Goal: Task Accomplishment & Management: Complete application form

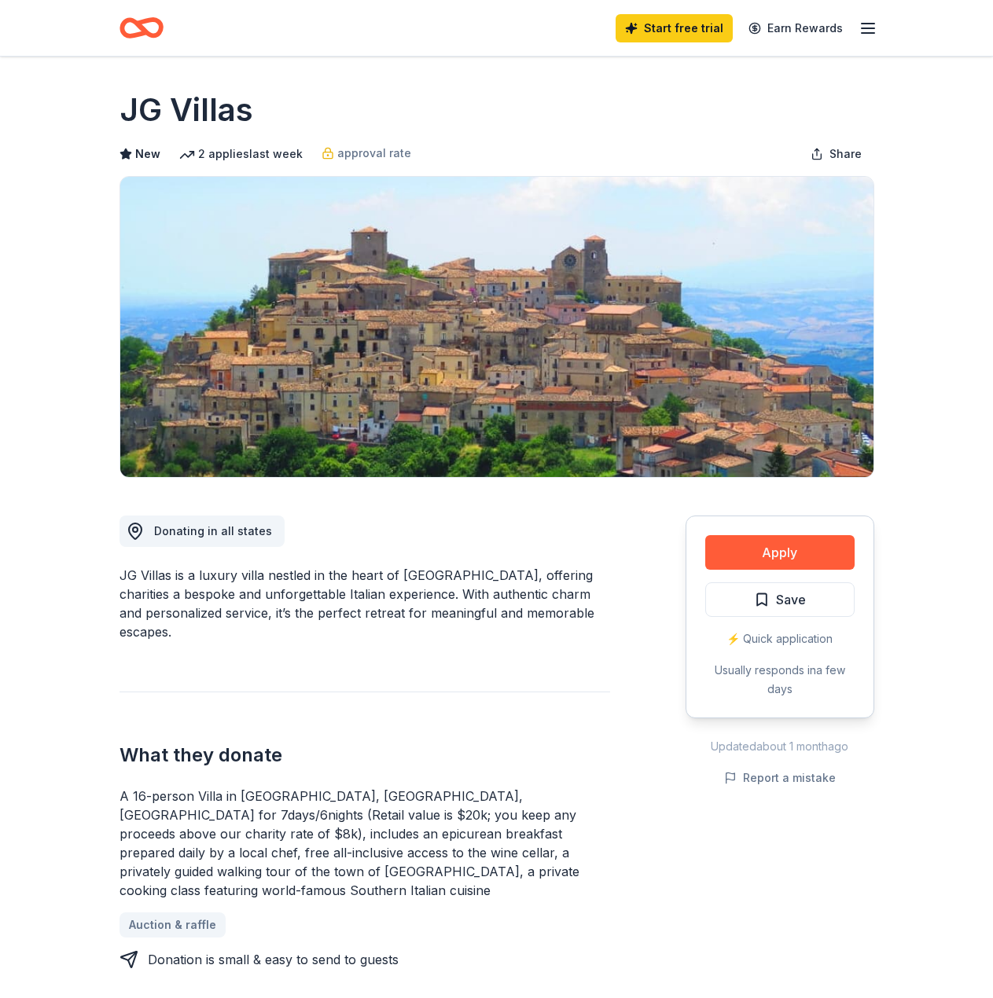
click at [130, 31] on icon "Home" at bounding box center [141, 27] width 44 height 37
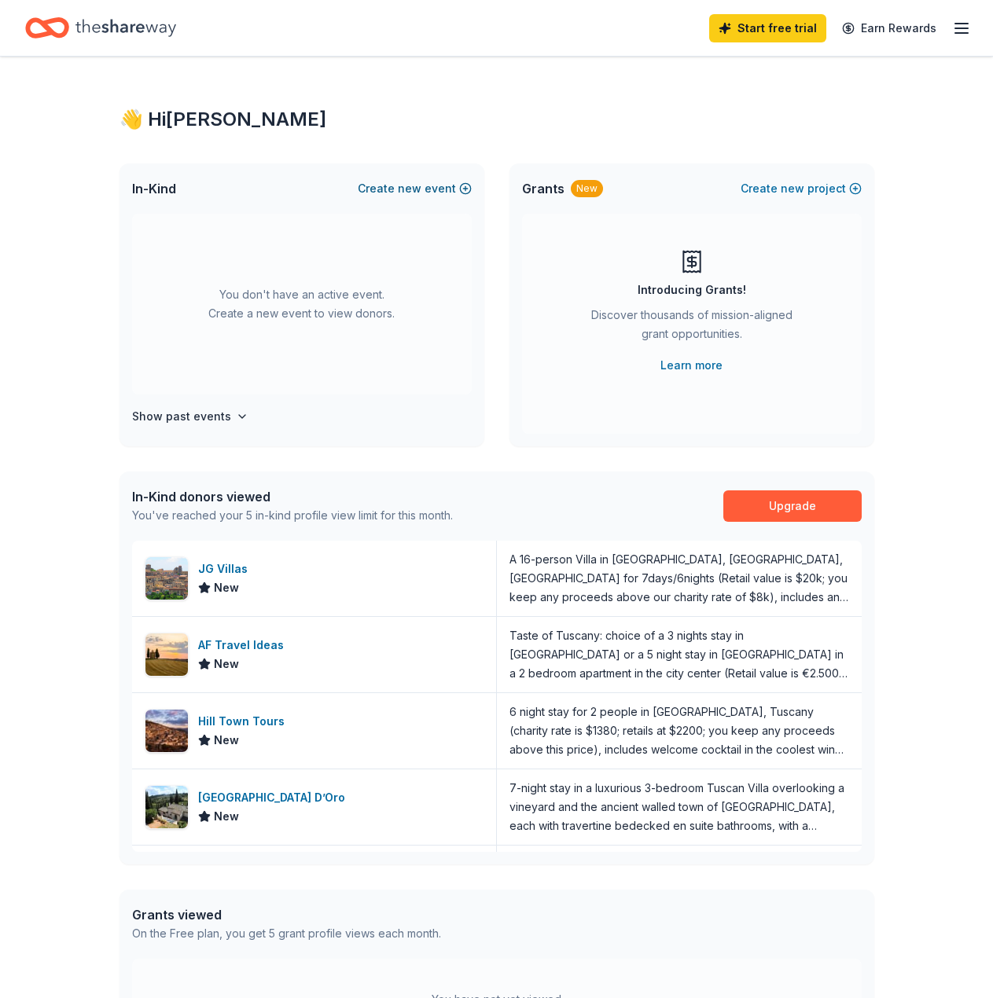
click at [436, 195] on button "Create new event" at bounding box center [415, 188] width 114 height 19
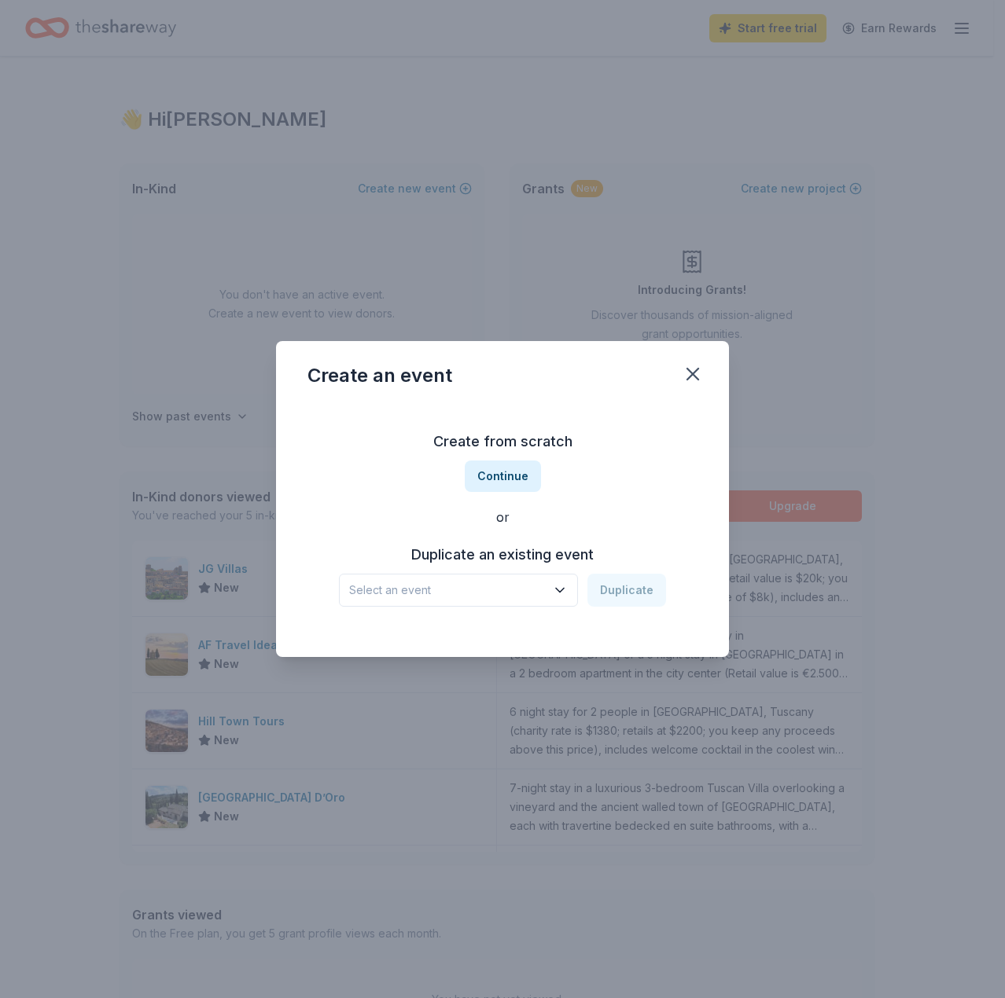
click at [553, 582] on button "Select an event" at bounding box center [458, 590] width 239 height 33
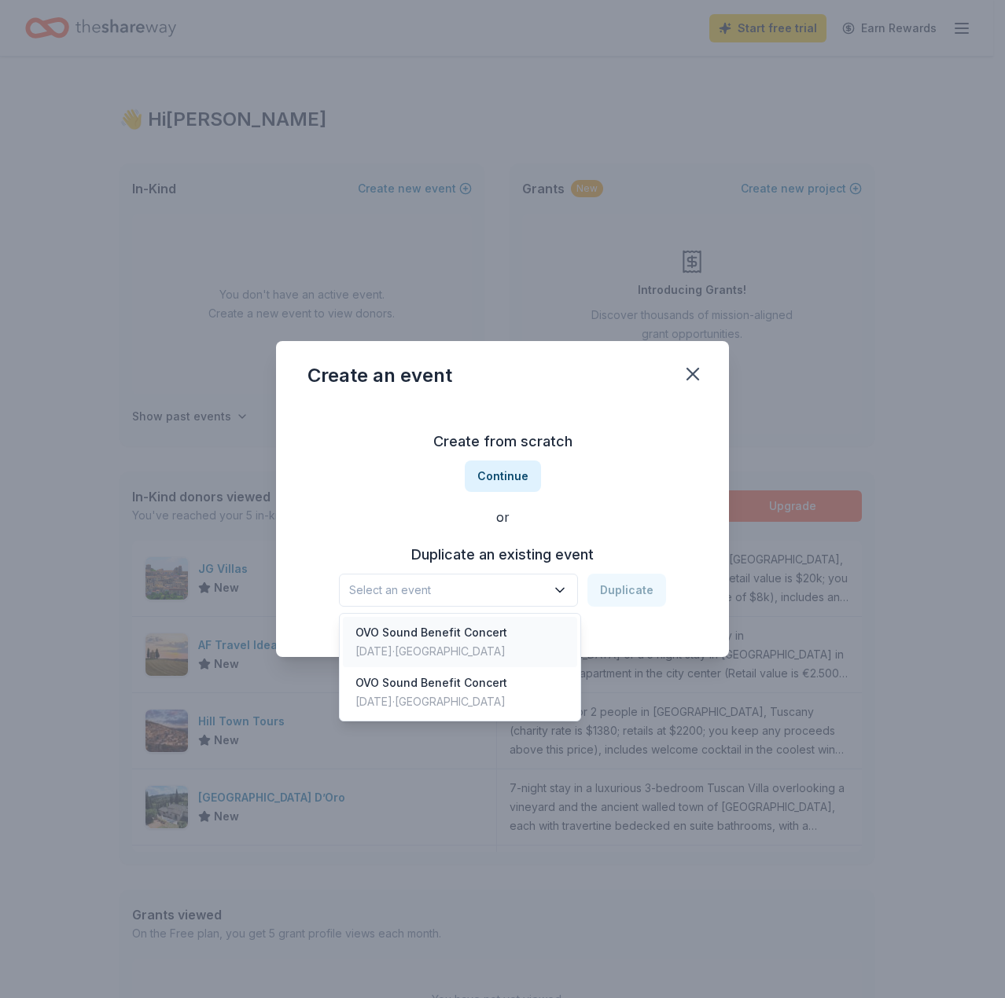
click at [517, 630] on div "OVO Sound Benefit Concert [DATE] · [GEOGRAPHIC_DATA]" at bounding box center [460, 642] width 234 height 50
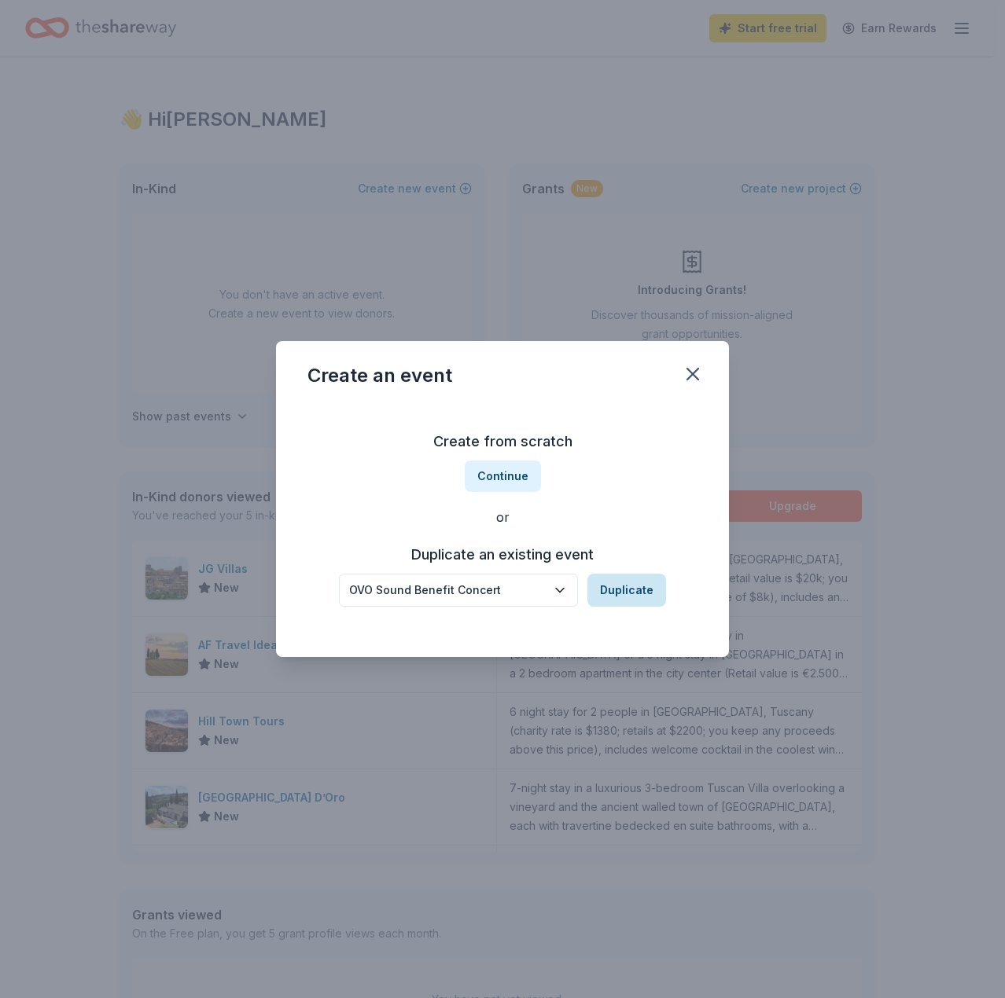
click at [609, 582] on button "Duplicate" at bounding box center [626, 590] width 79 height 33
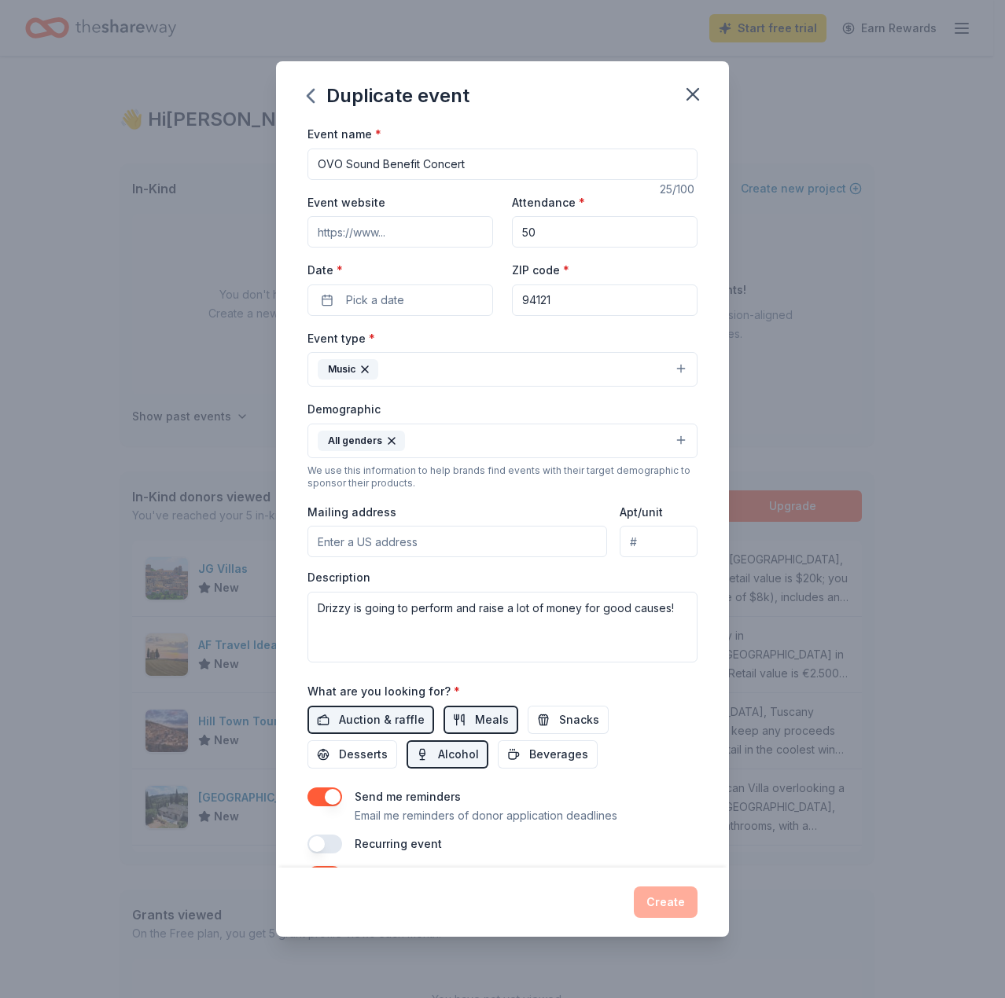
click at [541, 235] on input "50" at bounding box center [604, 231] width 185 height 31
click at [425, 292] on button "Pick a date" at bounding box center [399, 300] width 185 height 31
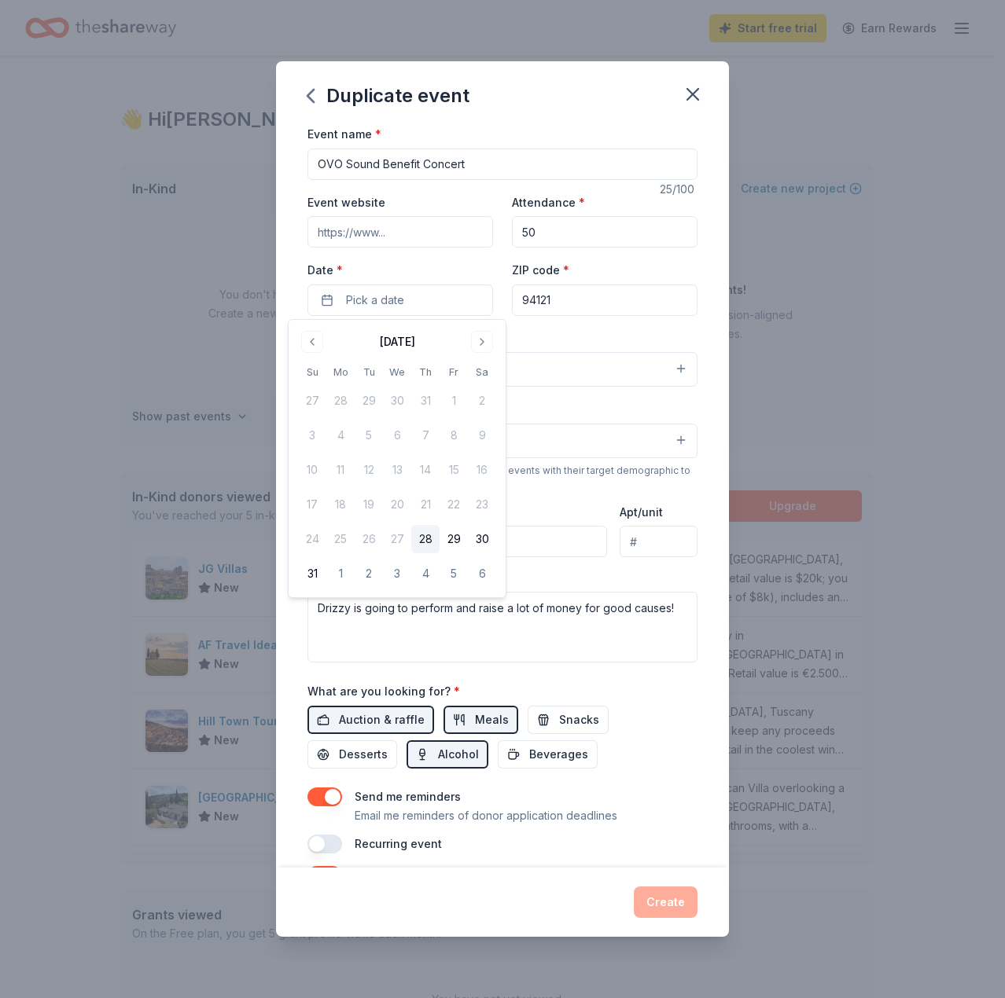
click at [424, 536] on button "28" at bounding box center [425, 539] width 28 height 28
click at [587, 651] on textarea "Drizzy is going to perform and raise a lot of money for good causes!" at bounding box center [502, 627] width 390 height 71
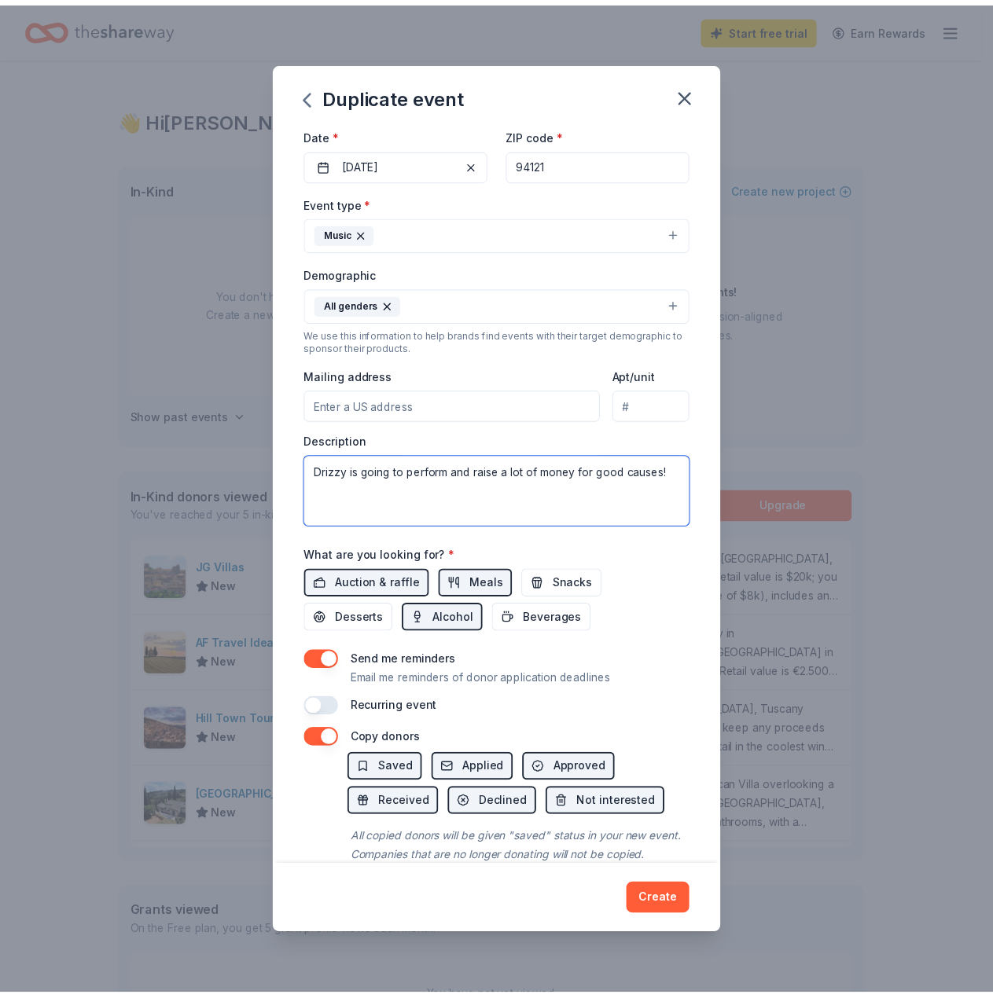
scroll to position [157, 0]
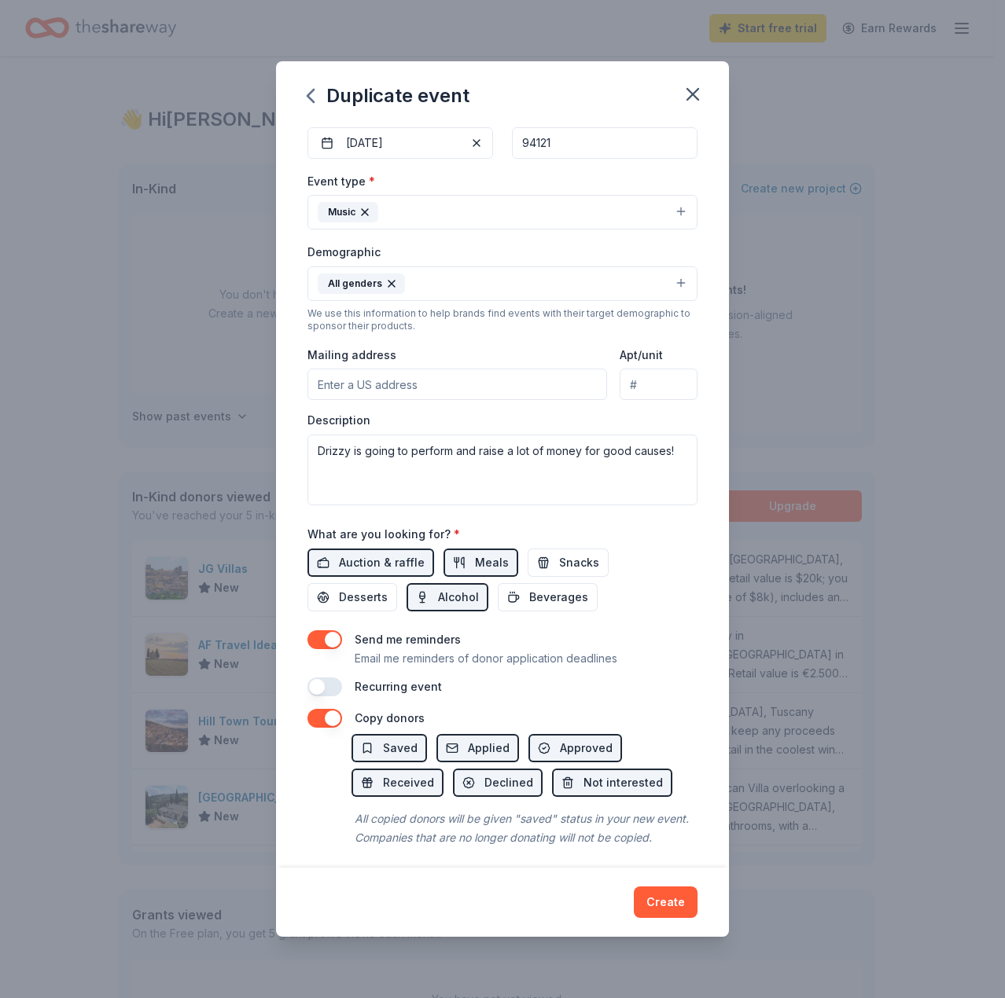
click at [676, 920] on div "Create" at bounding box center [502, 902] width 453 height 69
click at [679, 910] on button "Create" at bounding box center [666, 902] width 64 height 31
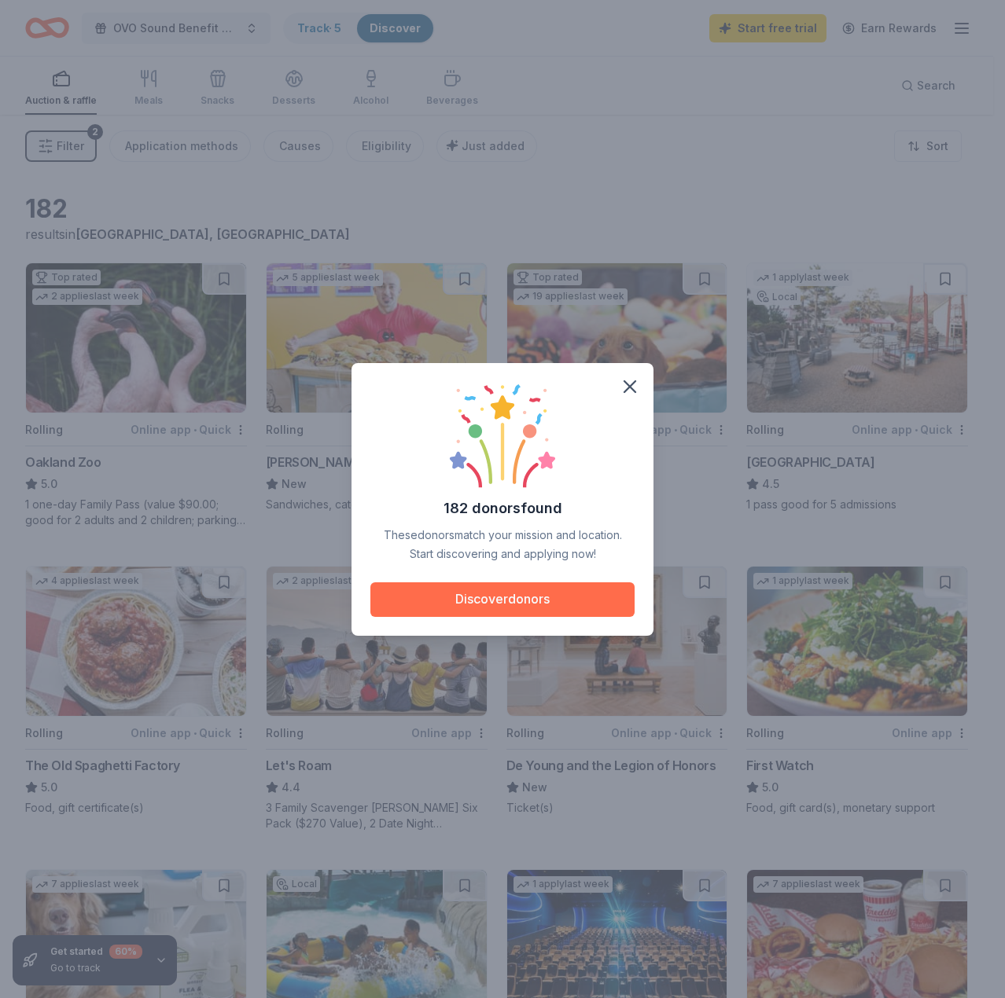
click at [544, 600] on button "Discover donors" at bounding box center [502, 599] width 264 height 35
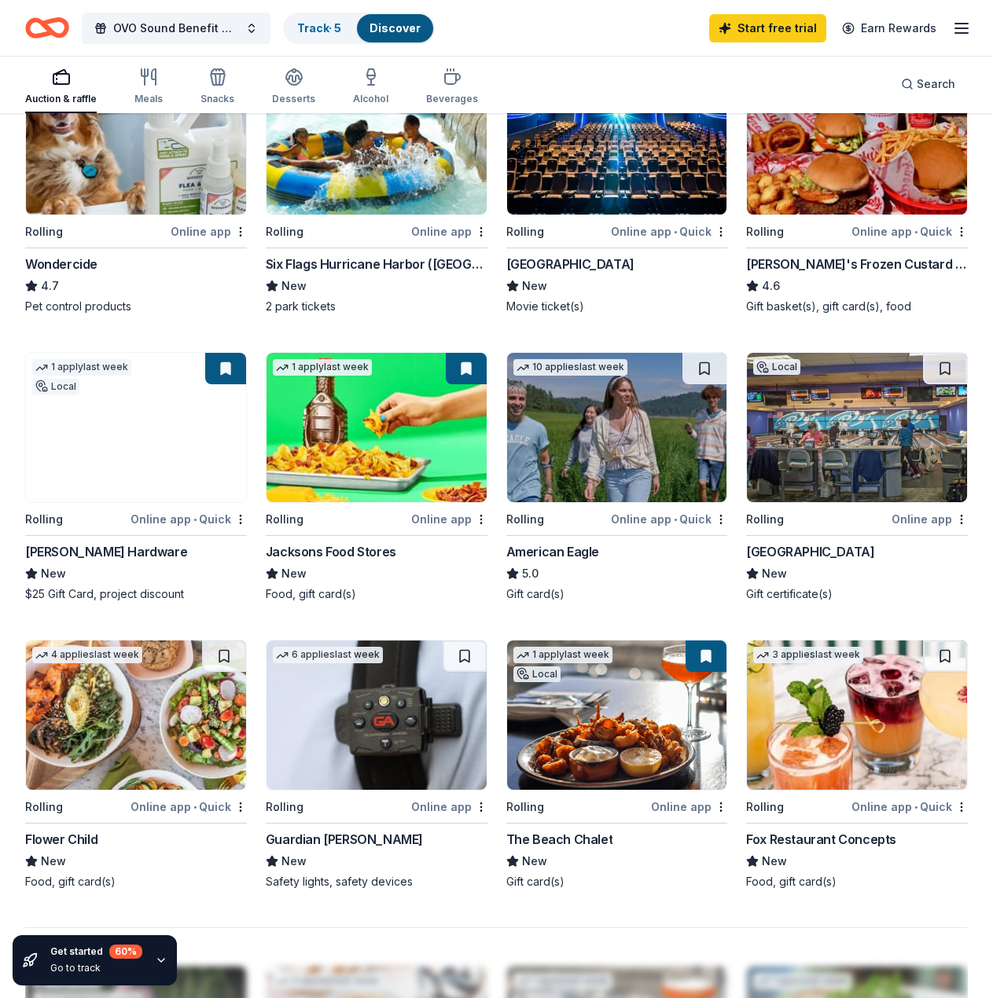
scroll to position [865, 0]
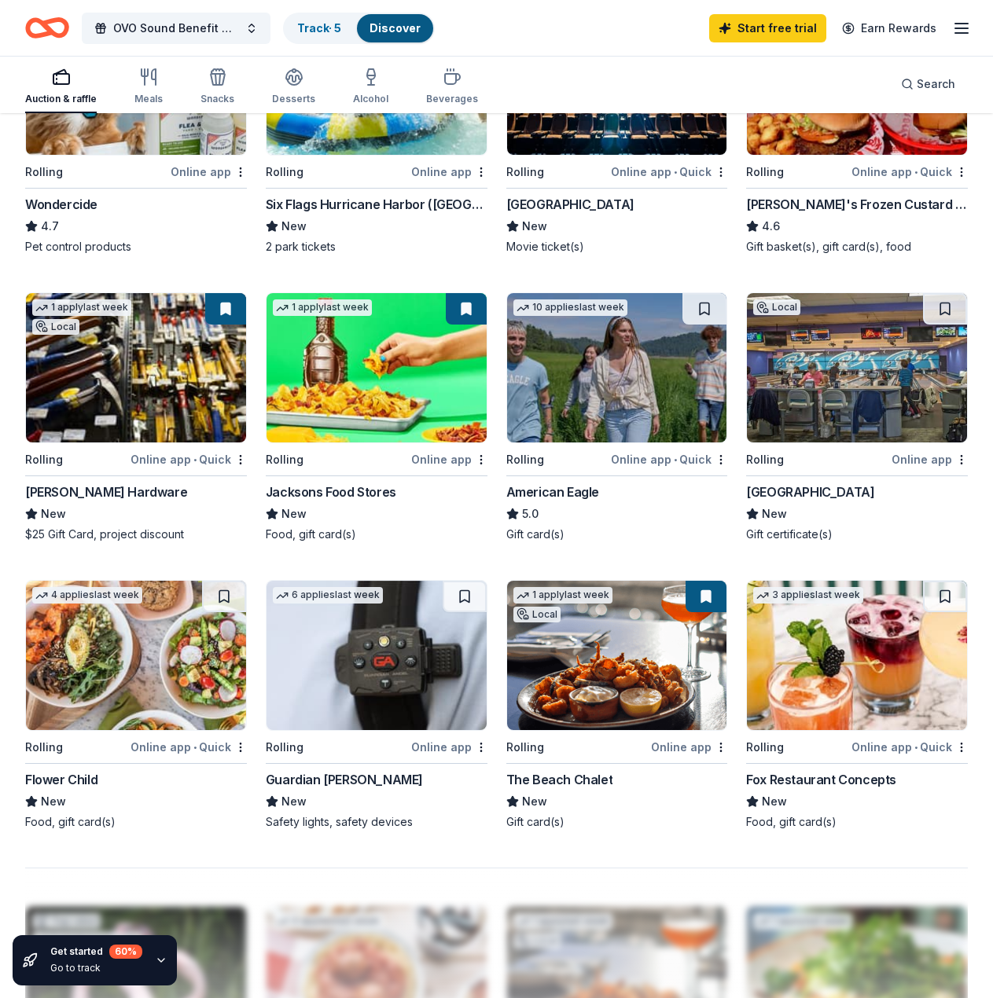
click at [645, 459] on div "Online app • Quick" at bounding box center [669, 460] width 116 height 20
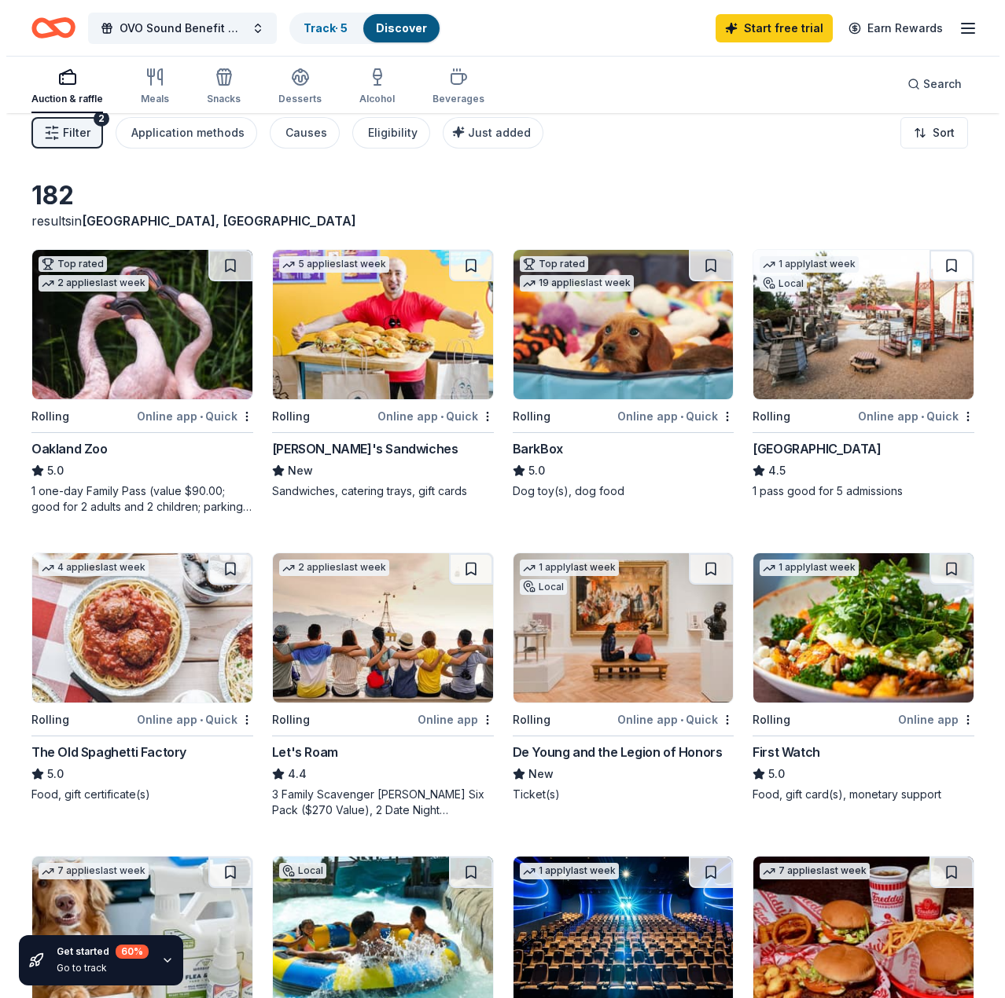
scroll to position [0, 0]
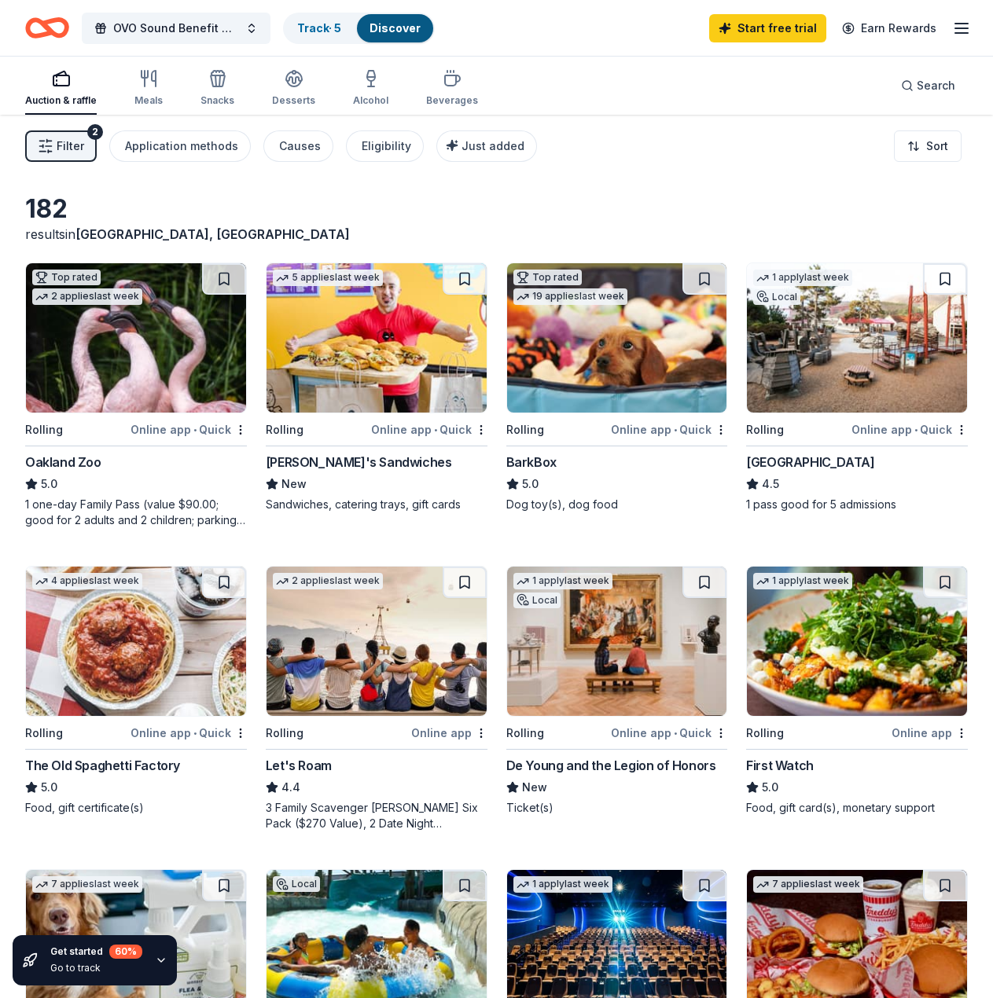
click at [68, 145] on span "Filter" at bounding box center [71, 146] width 28 height 19
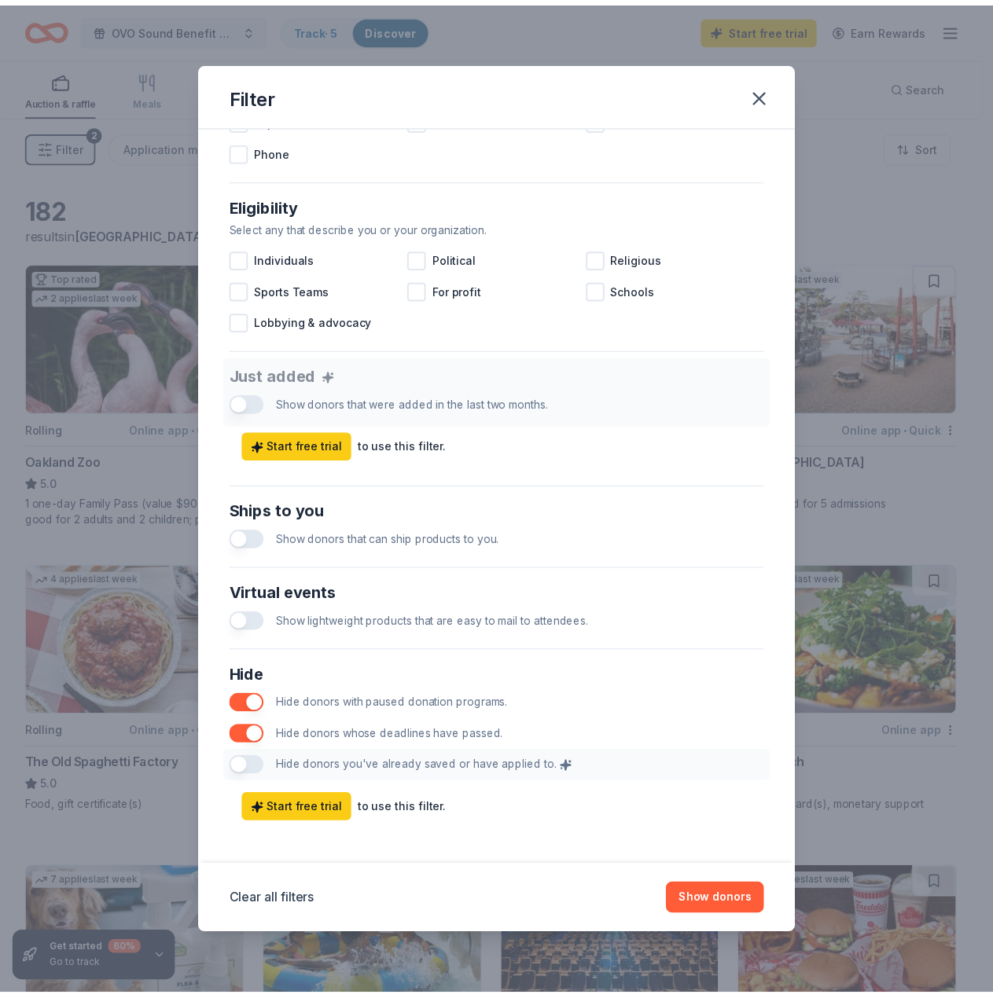
scroll to position [400, 0]
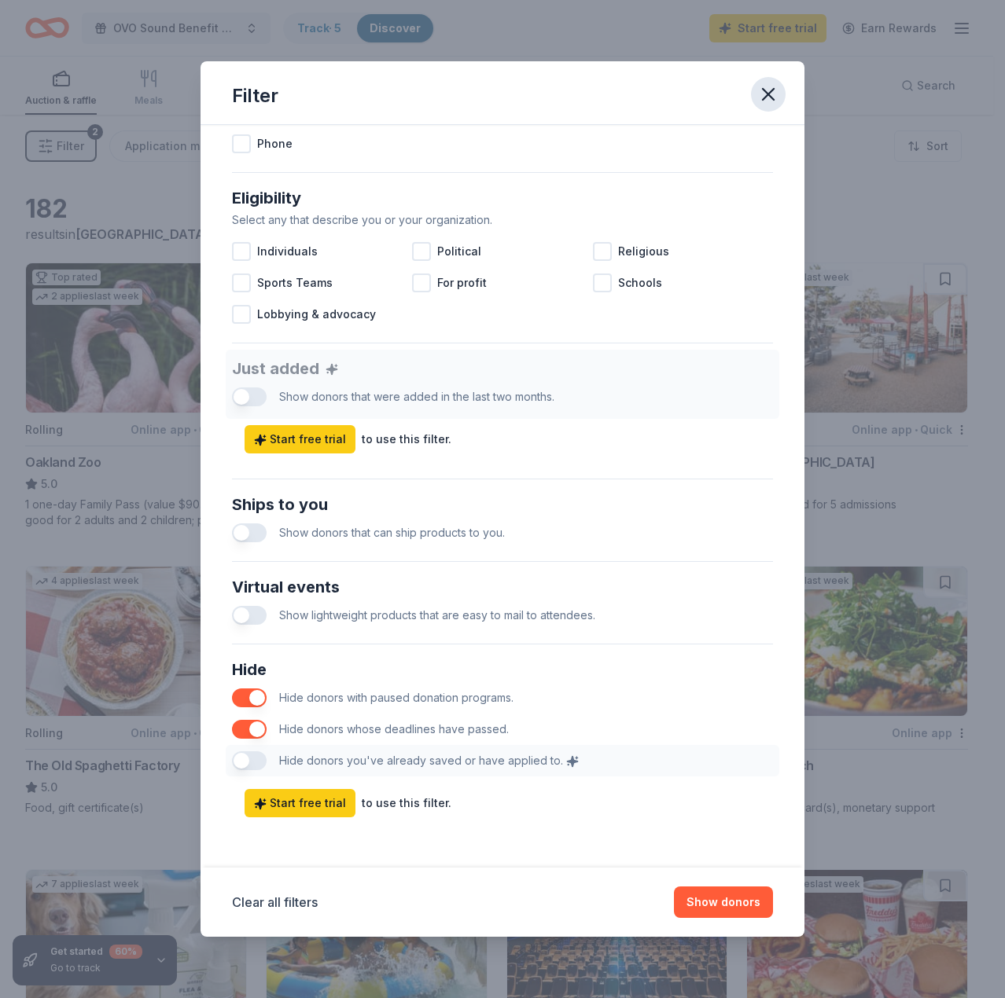
click at [770, 90] on icon "button" at bounding box center [768, 94] width 22 height 22
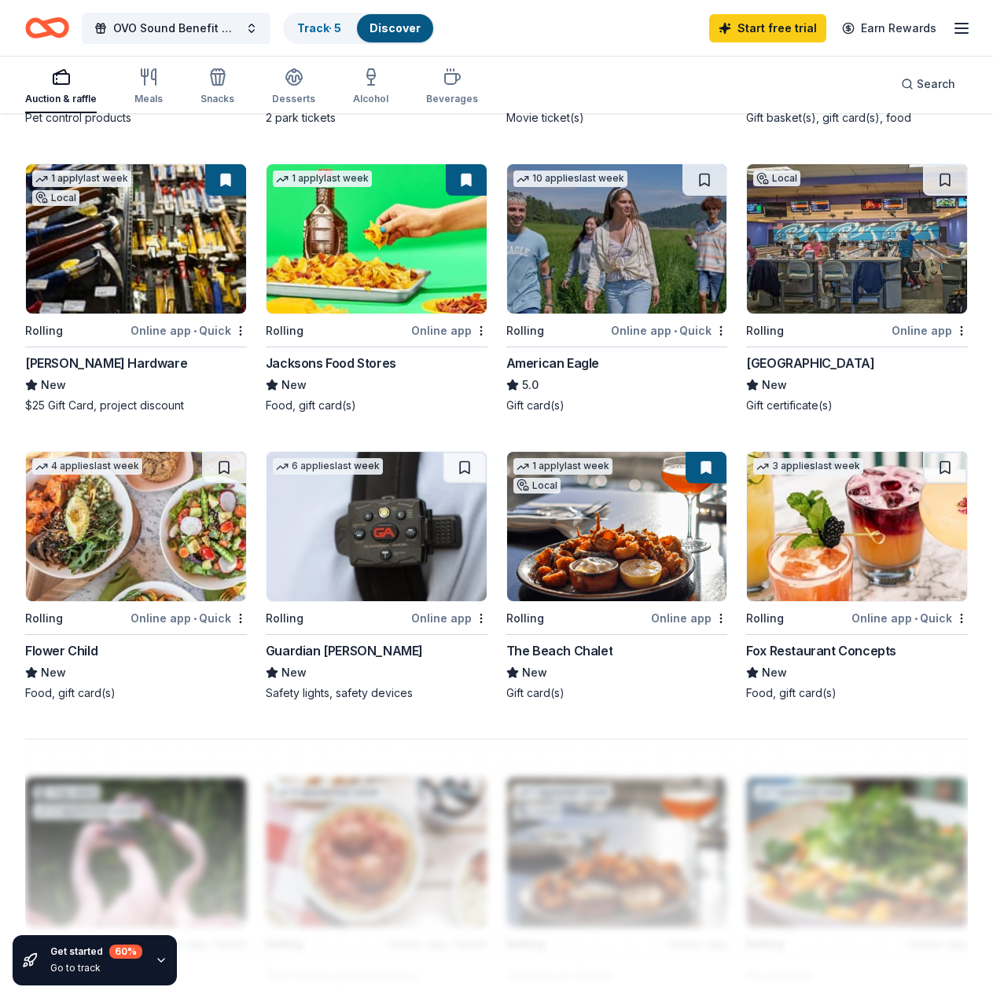
scroll to position [994, 0]
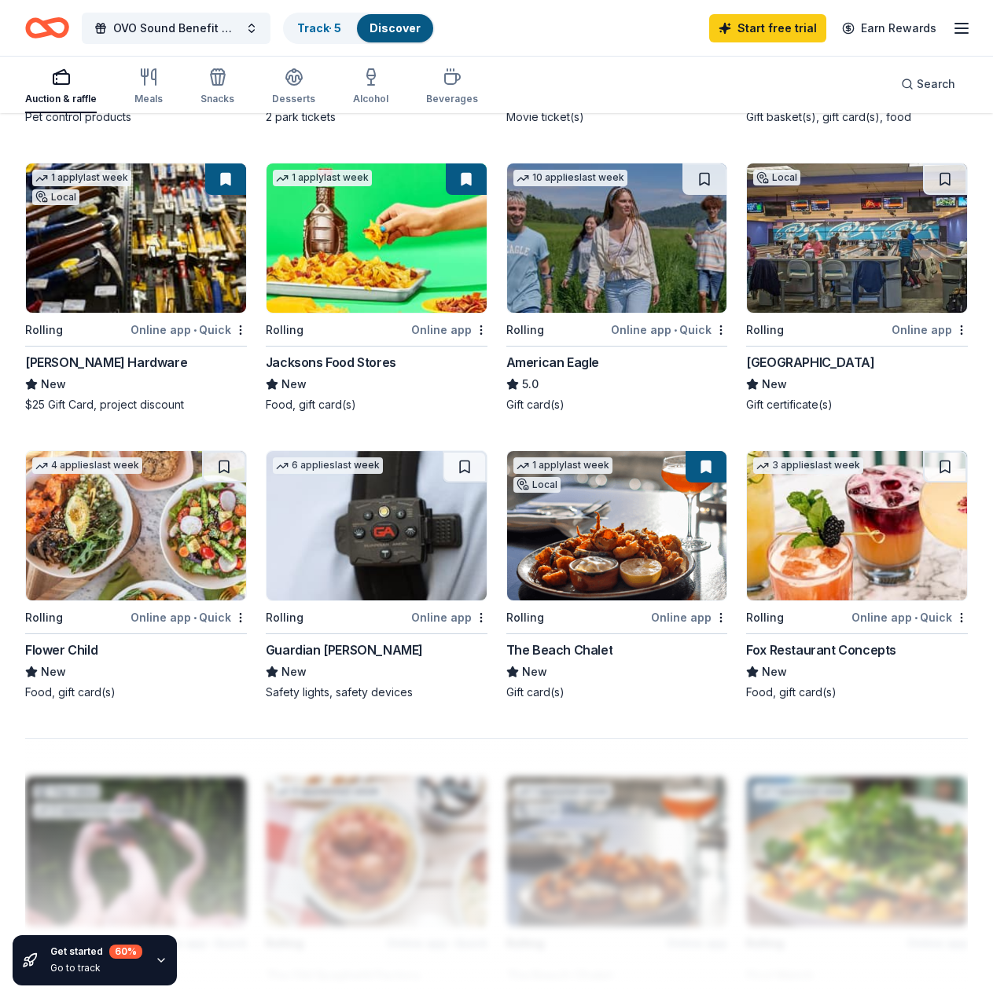
click at [531, 579] on img at bounding box center [617, 525] width 220 height 149
click at [420, 603] on div "6 applies last week Rolling Online app Guardian Angel Device New Safety lights,…" at bounding box center [377, 575] width 222 height 250
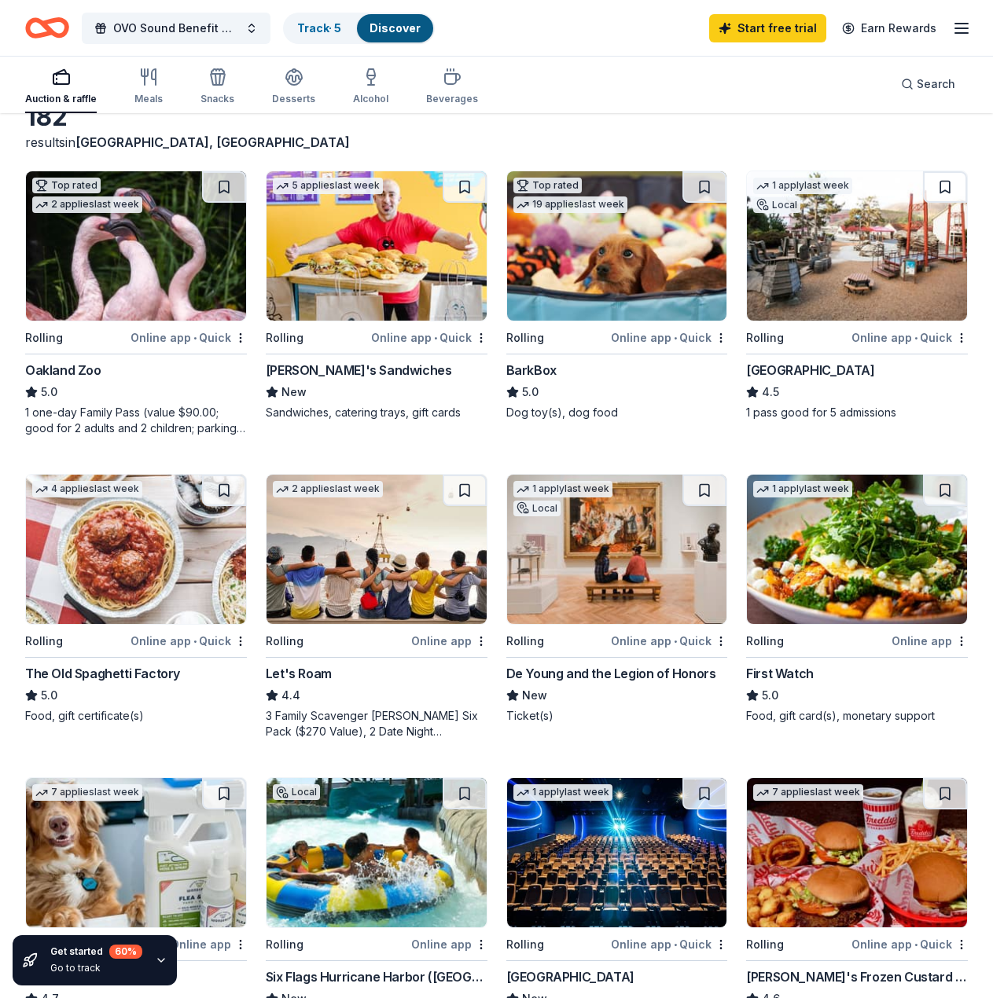
scroll to position [0, 0]
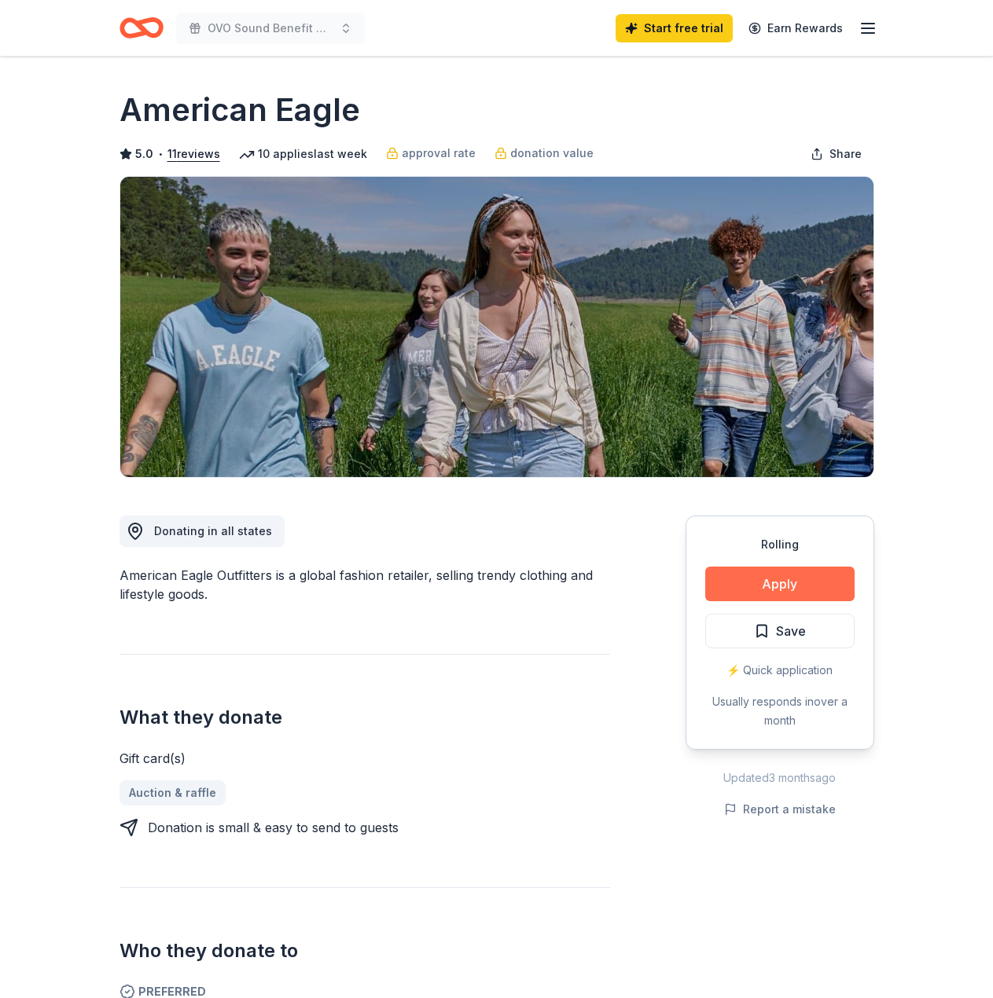
scroll to position [79, 0]
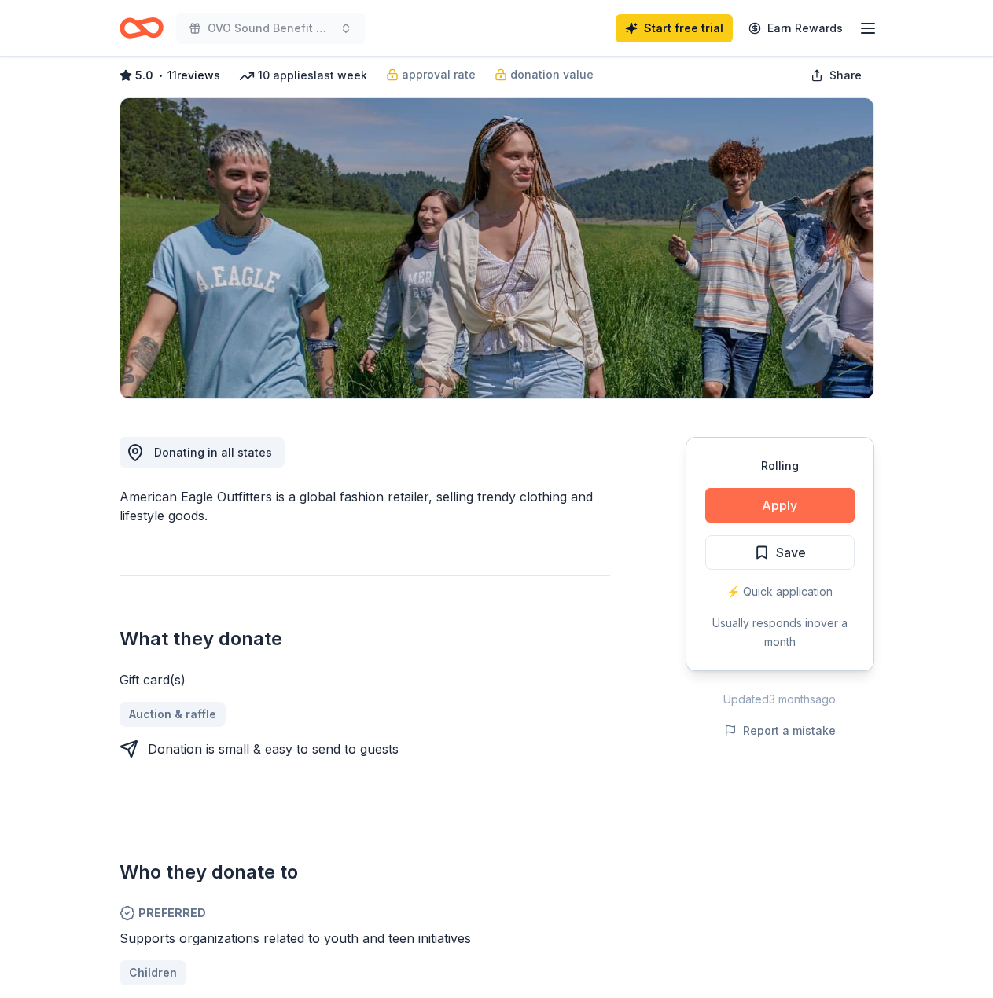
click at [755, 498] on button "Apply" at bounding box center [779, 505] width 149 height 35
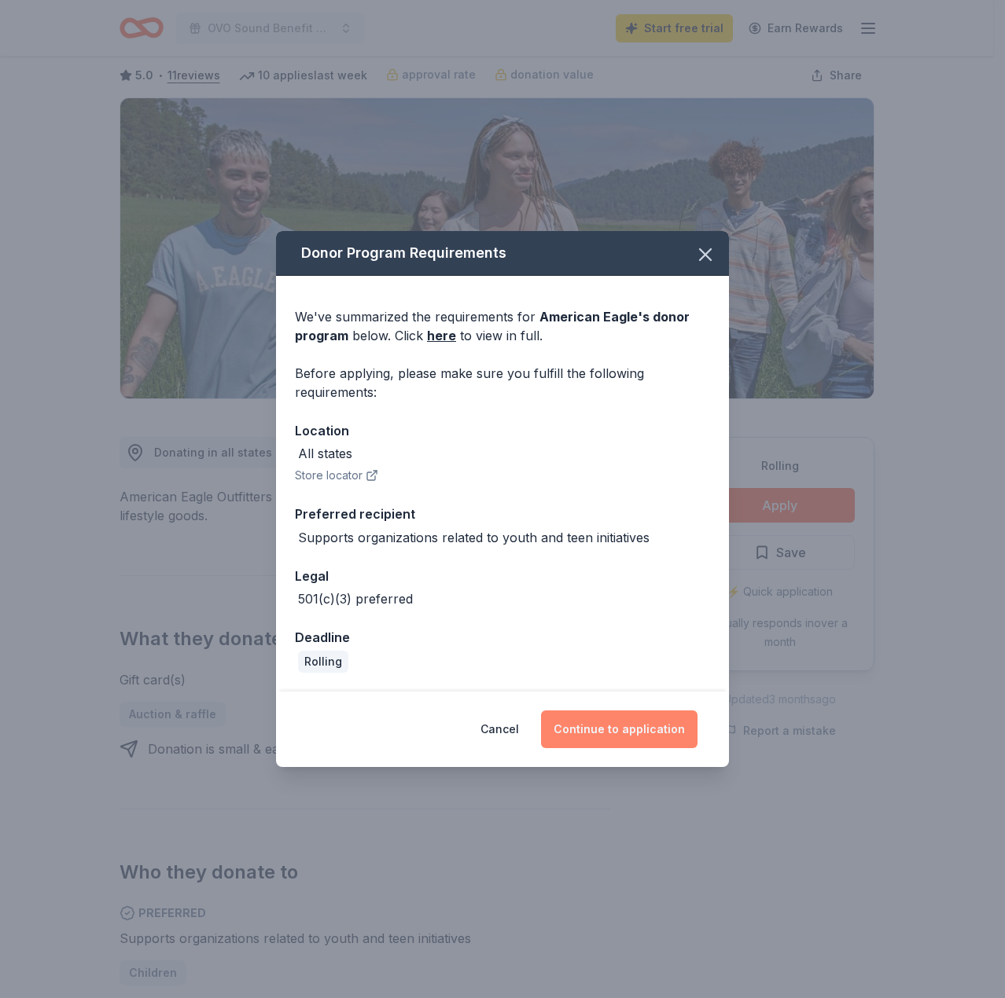
click at [620, 744] on button "Continue to application" at bounding box center [619, 730] width 156 height 38
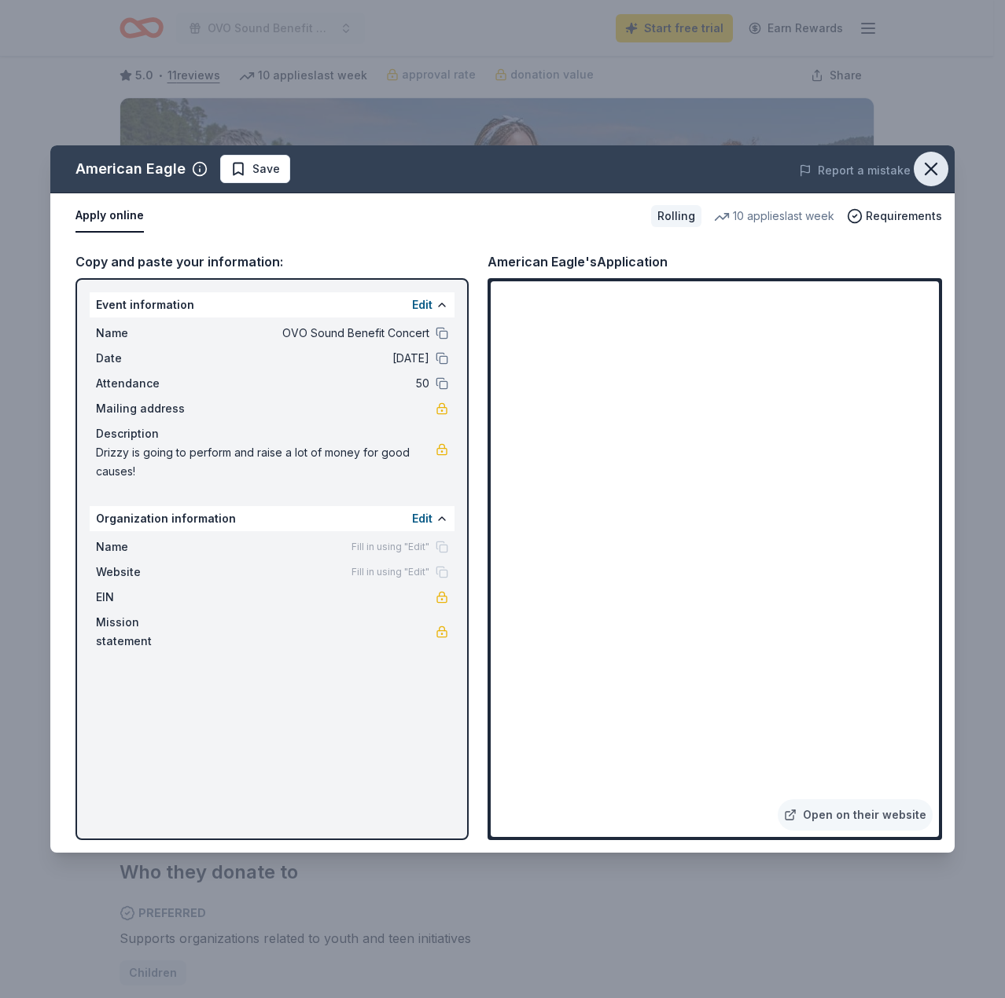
click at [933, 171] on icon "button" at bounding box center [930, 168] width 11 height 11
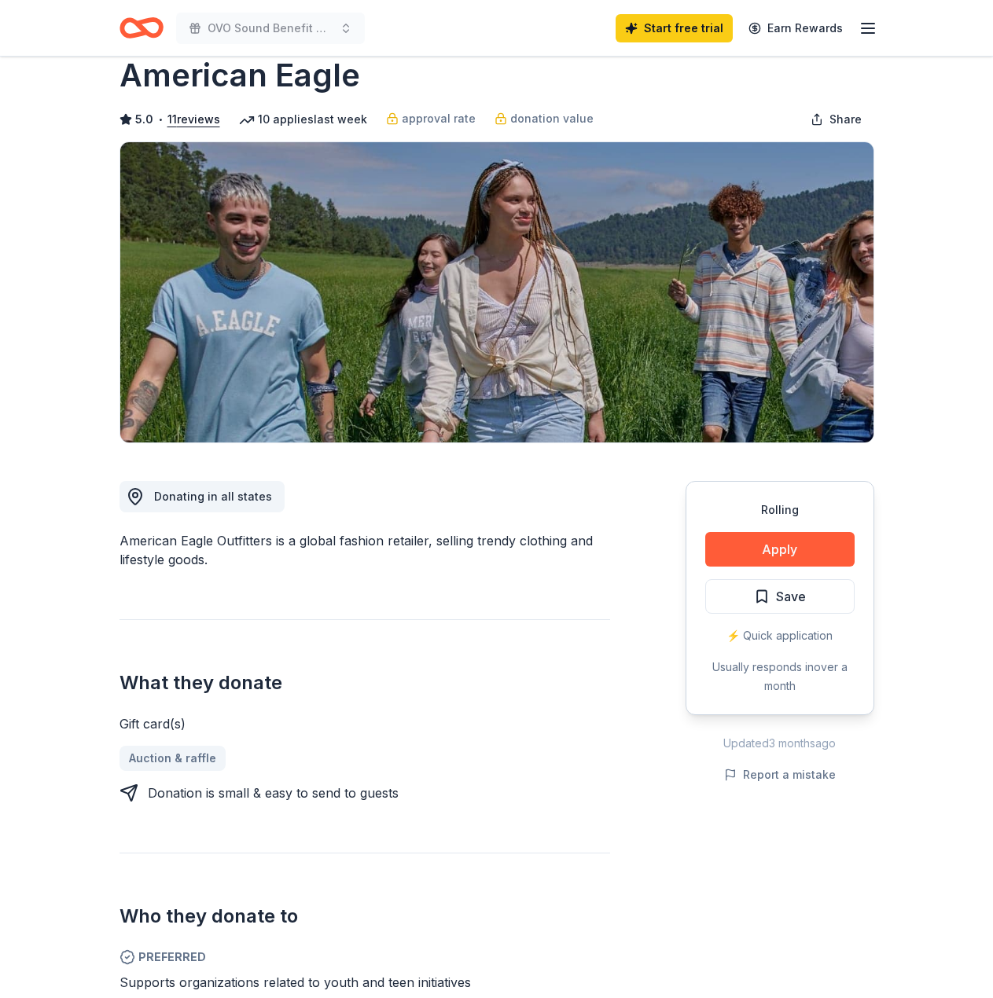
scroll to position [0, 0]
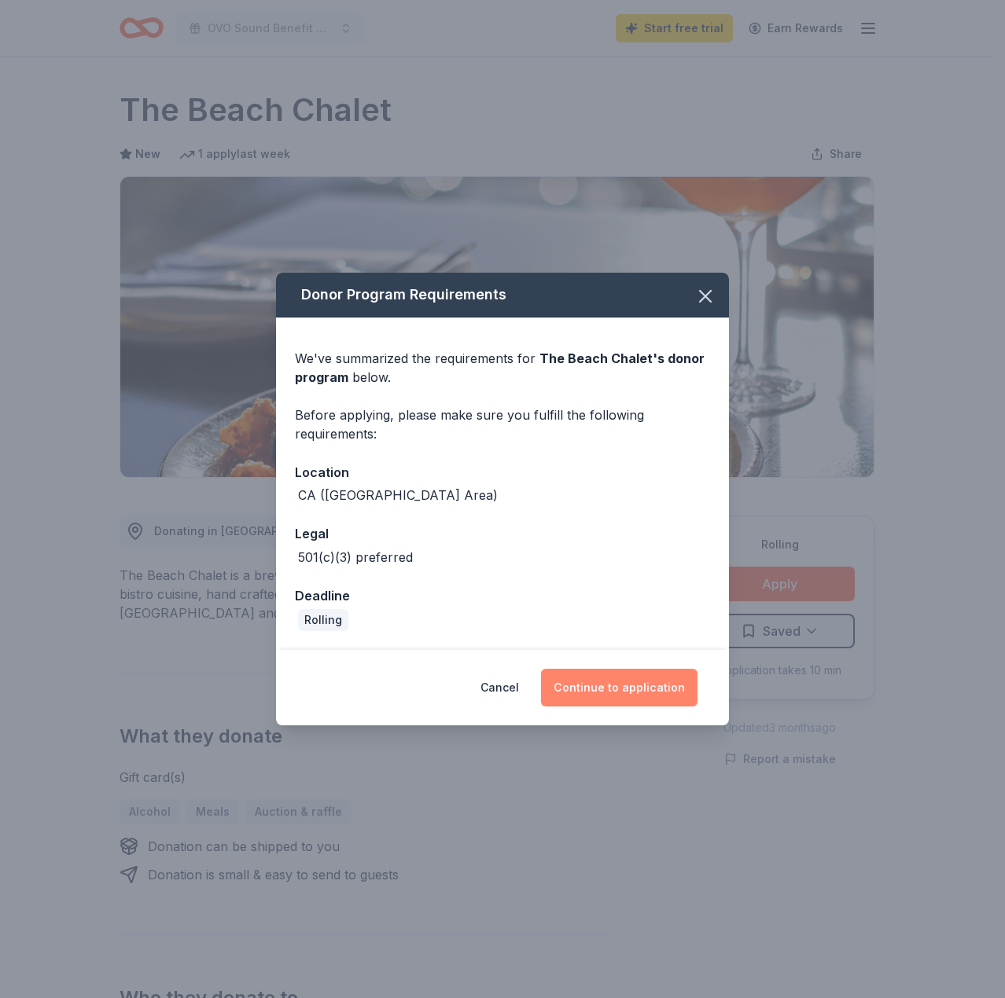
click at [643, 676] on button "Continue to application" at bounding box center [619, 688] width 156 height 38
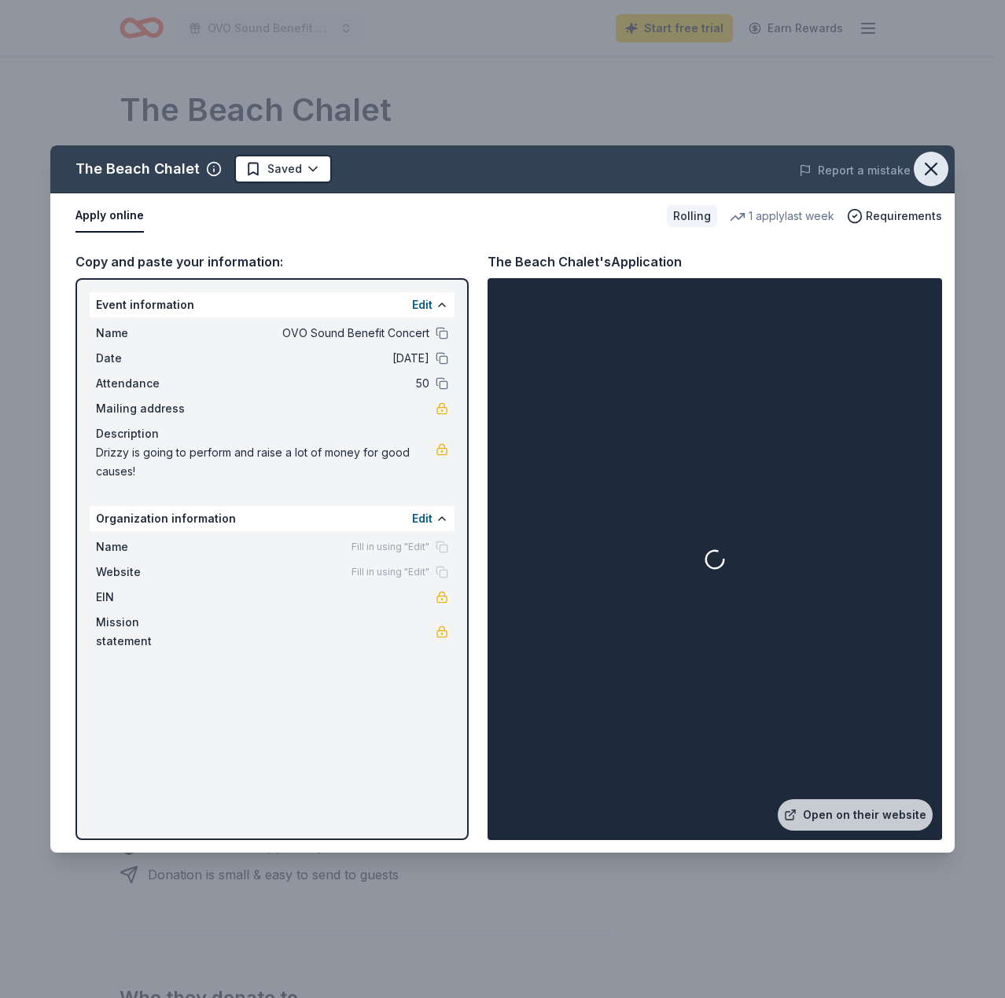
click at [924, 167] on icon "button" at bounding box center [931, 169] width 22 height 22
